Goal: Transaction & Acquisition: Subscribe to service/newsletter

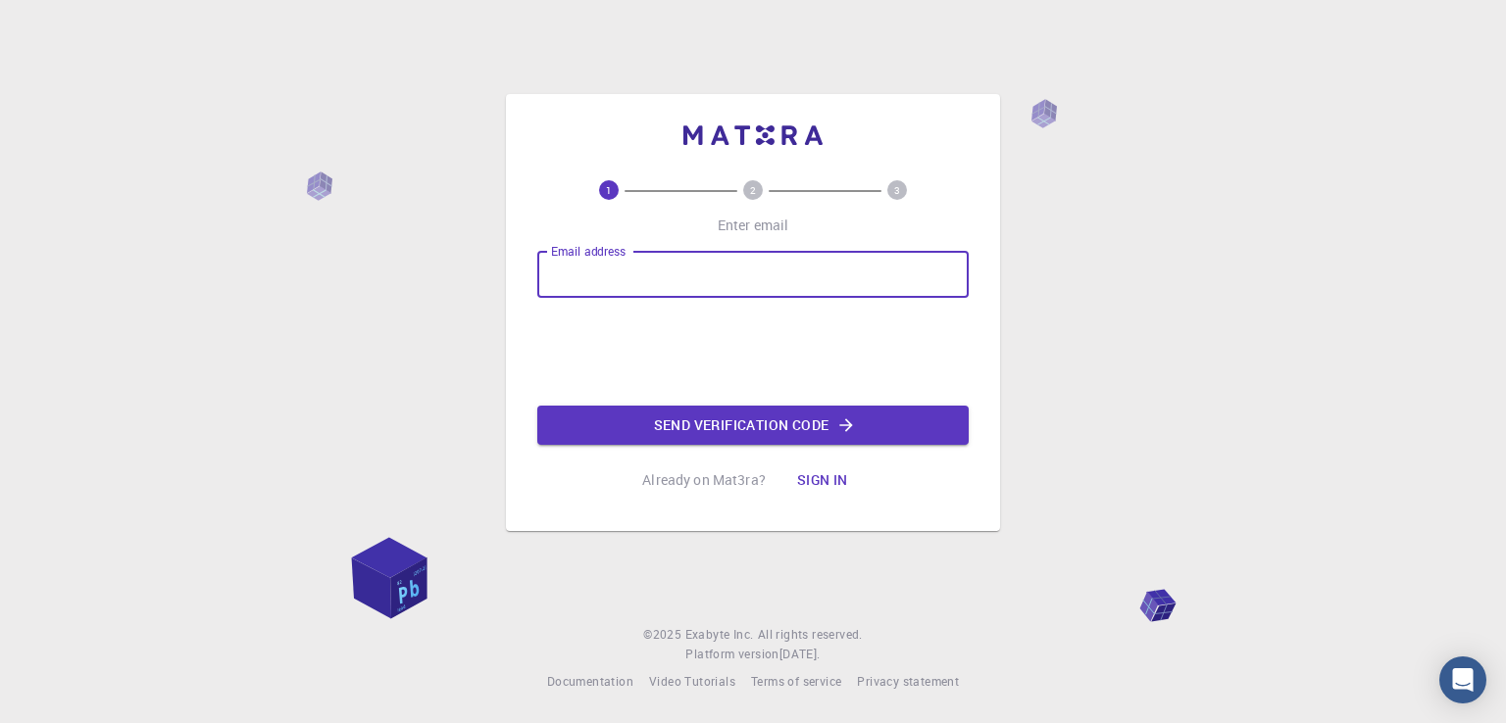
type input "[EMAIL_ADDRESS][DOMAIN_NAME]"
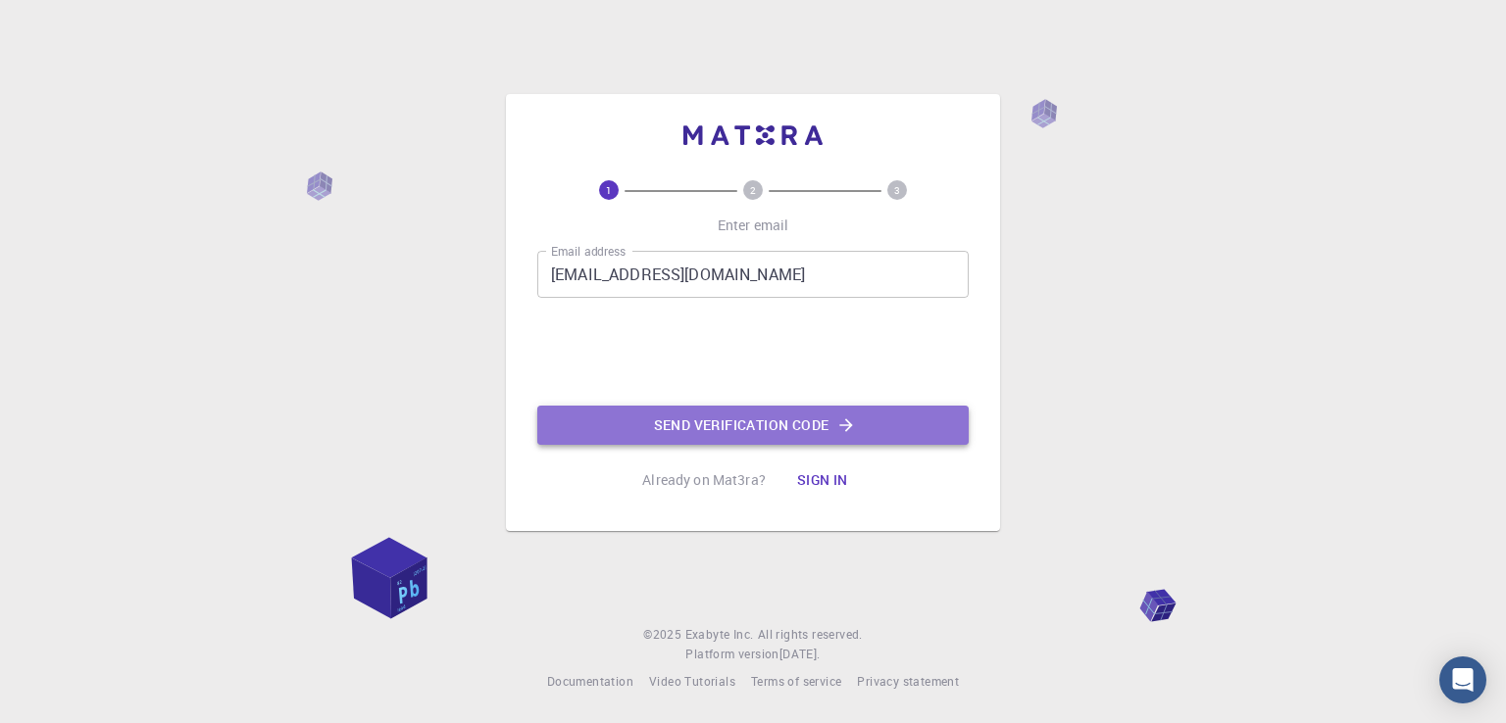
click at [754, 424] on button "Send verification code" at bounding box center [752, 425] width 431 height 39
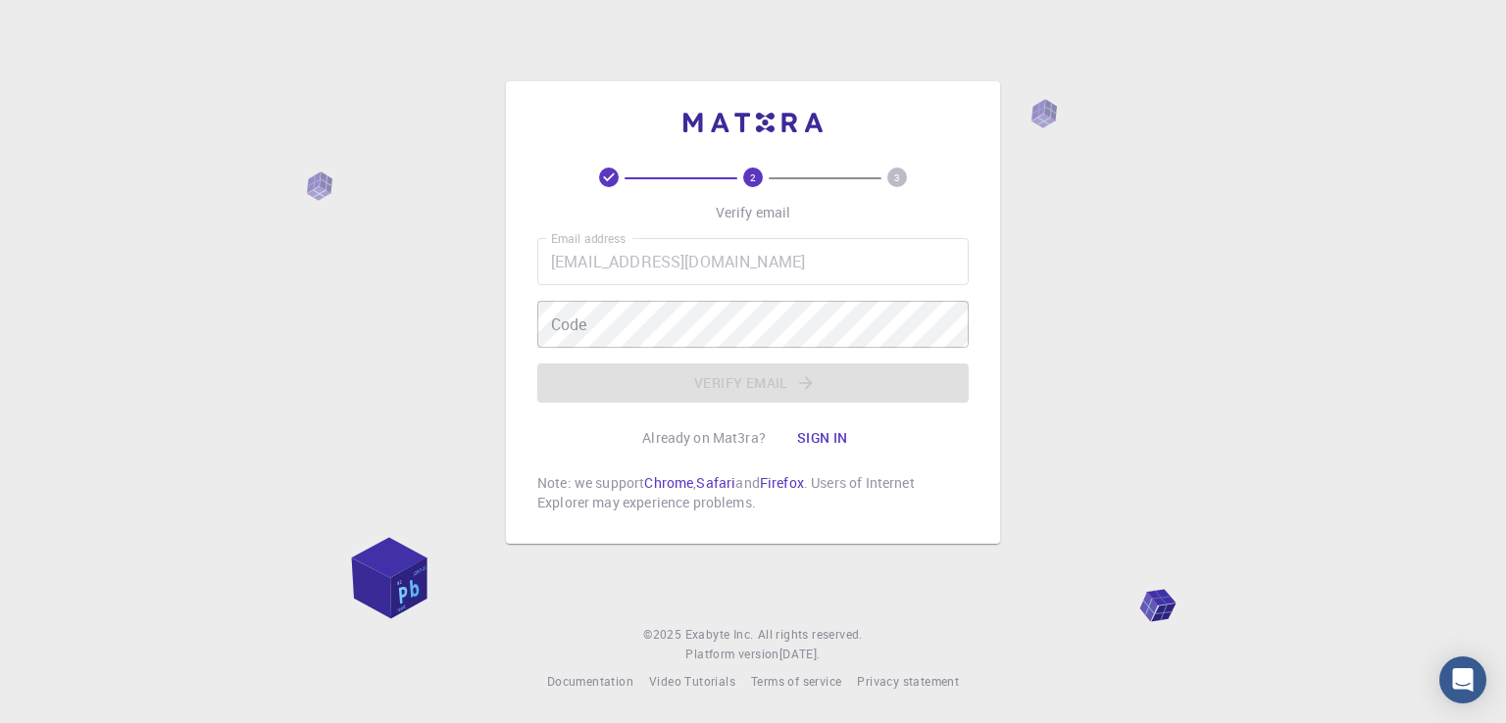
click at [765, 286] on div "Email address [EMAIL_ADDRESS][DOMAIN_NAME] Email address Code Code Verify email" at bounding box center [752, 320] width 431 height 165
click at [784, 389] on div "Email address [EMAIL_ADDRESS][DOMAIN_NAME] Email address Code Code Verify email" at bounding box center [752, 320] width 431 height 165
click at [1463, 679] on icon "Open Intercom Messenger" at bounding box center [1462, 680] width 23 height 25
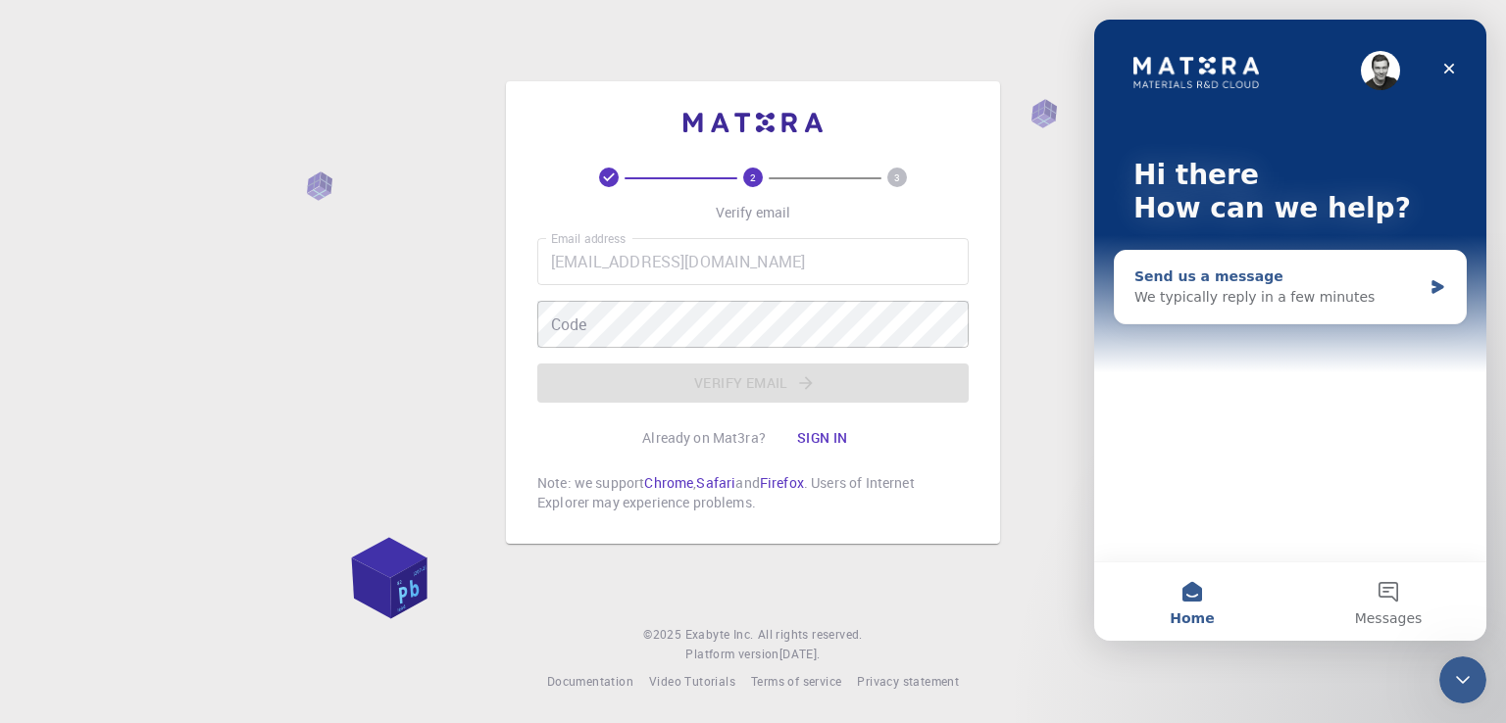
click at [1341, 315] on div "Send us a message We typically reply in a few minutes" at bounding box center [1289, 287] width 351 height 73
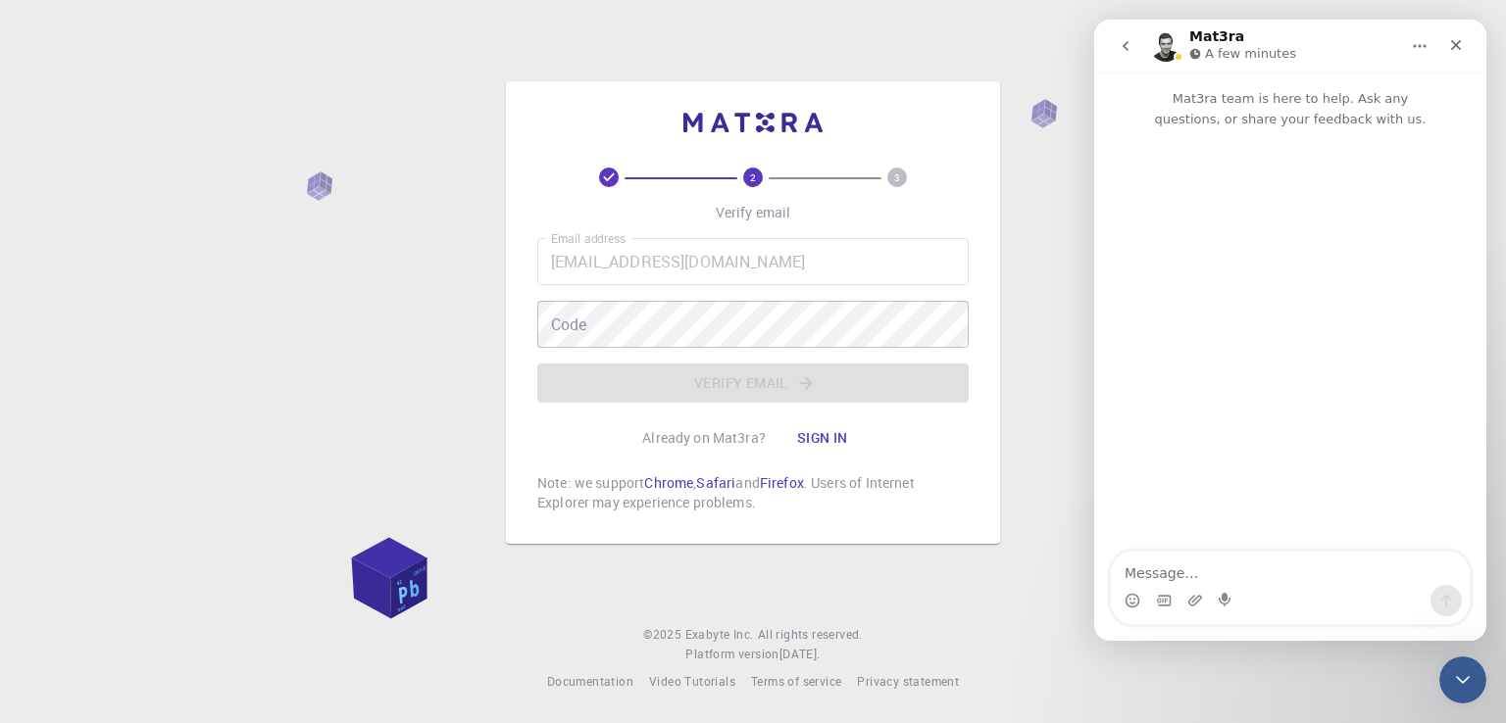
click at [1219, 554] on textarea "Message…" at bounding box center [1290, 568] width 359 height 33
click at [1449, 49] on icon "Close" at bounding box center [1456, 45] width 16 height 16
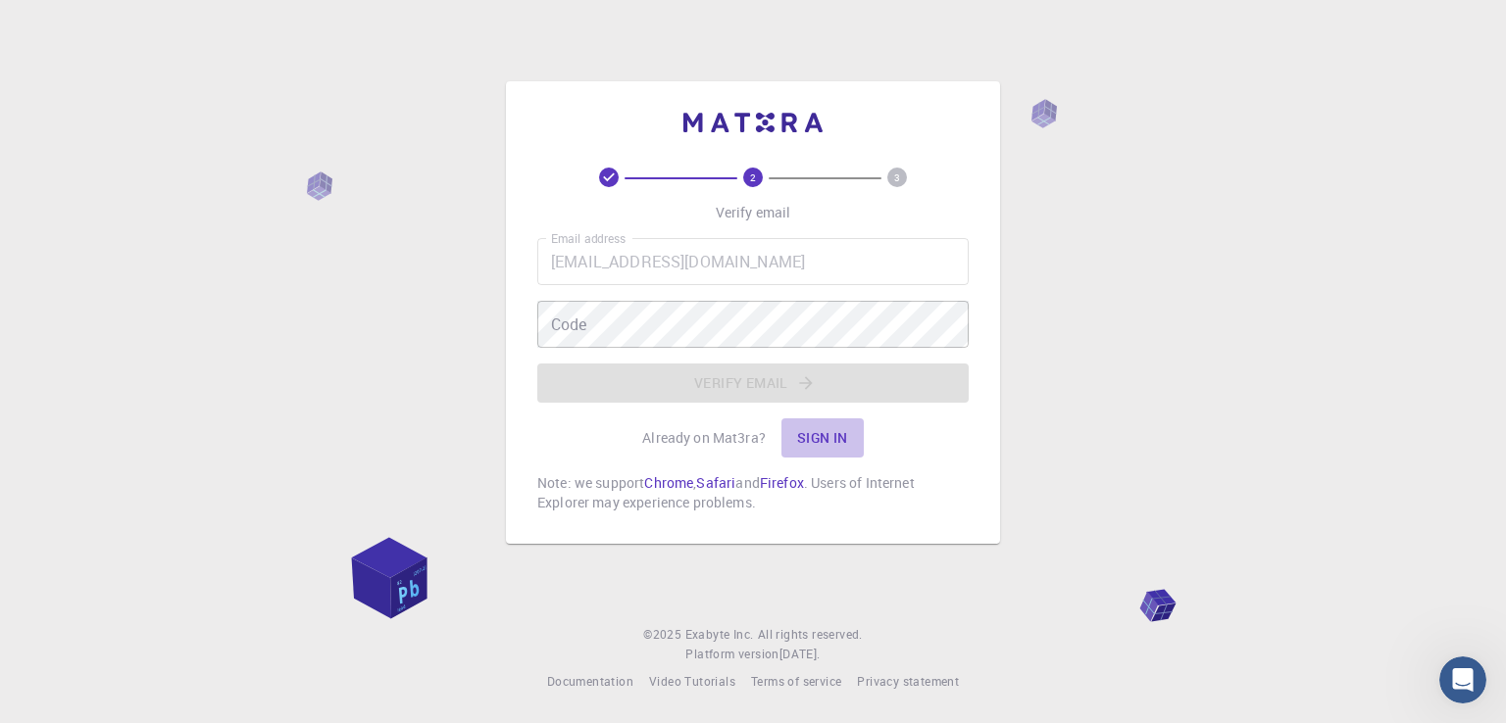
click at [817, 440] on button "Sign in" at bounding box center [822, 438] width 82 height 39
